Goal: Information Seeking & Learning: Learn about a topic

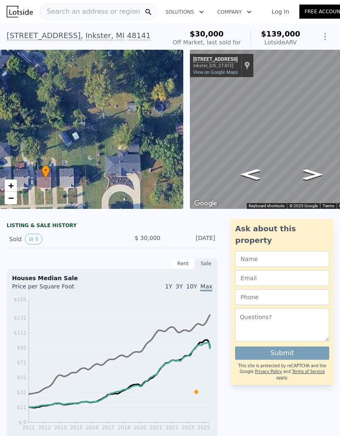
click at [117, 17] on div "Search an address or region" at bounding box center [90, 12] width 100 height 16
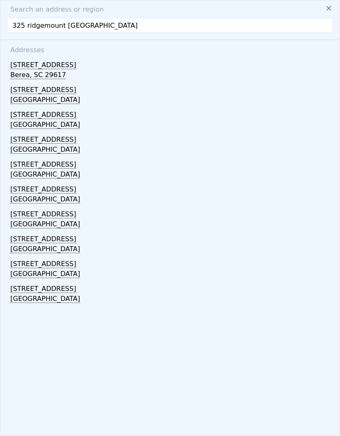
click at [39, 19] on input "325 ridgemount [GEOGRAPHIC_DATA]" at bounding box center [170, 25] width 326 height 15
click at [50, 25] on input "325 ridgemount [GEOGRAPHIC_DATA]" at bounding box center [170, 25] width 326 height 15
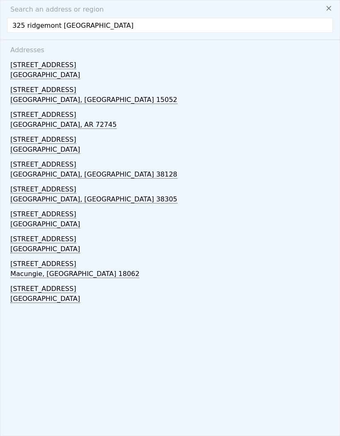
click at [93, 14] on span "Search an address or region" at bounding box center [54, 10] width 100 height 10
click at [89, 27] on input "325 ridgemont [GEOGRAPHIC_DATA]" at bounding box center [170, 25] width 326 height 15
type input "[STREET_ADDRESS]"
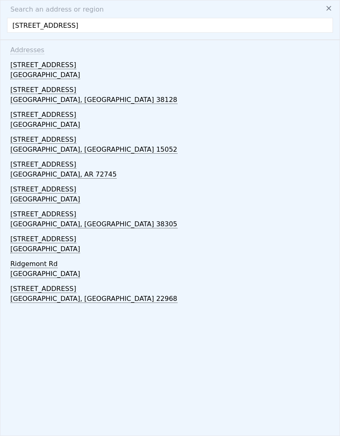
click at [29, 65] on div "[STREET_ADDRESS]" at bounding box center [171, 63] width 323 height 13
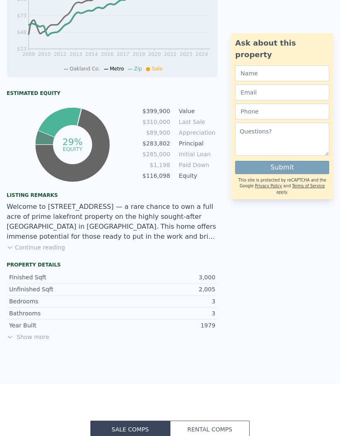
scroll to position [402, 0]
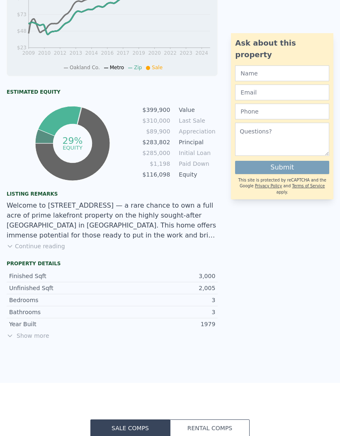
click at [193, 231] on div "Welcome to [STREET_ADDRESS] — a rare chance to own a full acre of prime lakefro…" at bounding box center [112, 221] width 211 height 40
click at [187, 238] on div "Welcome to [STREET_ADDRESS] — a rare chance to own a full acre of prime lakefro…" at bounding box center [112, 221] width 211 height 40
click at [61, 255] on div "Listing remarks Continue reading" at bounding box center [112, 224] width 224 height 66
click at [56, 255] on div "Listing remarks Continue reading" at bounding box center [112, 224] width 224 height 66
click at [50, 256] on div "Listing remarks Continue reading" at bounding box center [112, 224] width 224 height 66
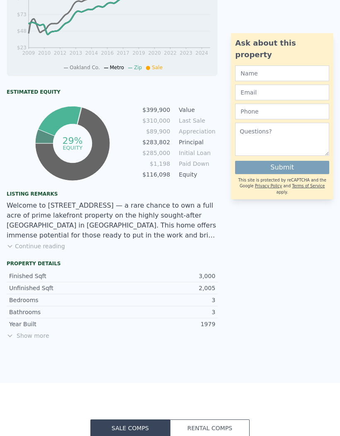
click at [47, 250] on button "Continue reading" at bounding box center [36, 246] width 58 height 8
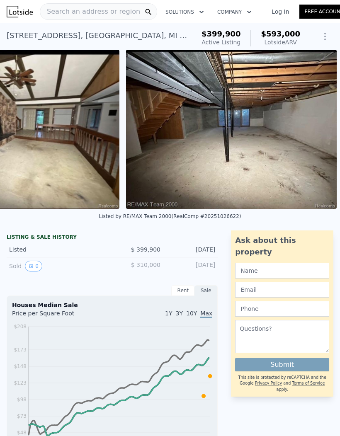
scroll to position [0, 0]
click at [118, 34] on div "[STREET_ADDRESS]" at bounding box center [98, 36] width 182 height 12
